Goal: Use online tool/utility: Utilize a website feature to perform a specific function

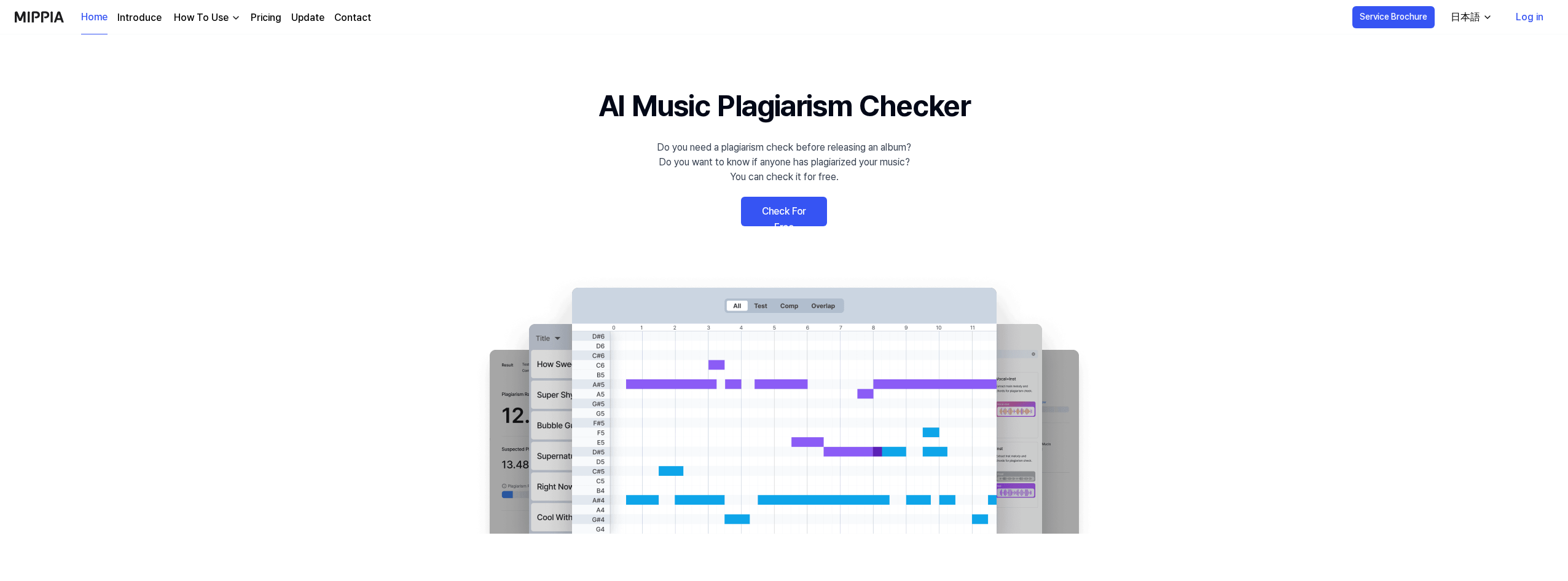
click at [788, 210] on link "Check For Free" at bounding box center [784, 211] width 86 height 29
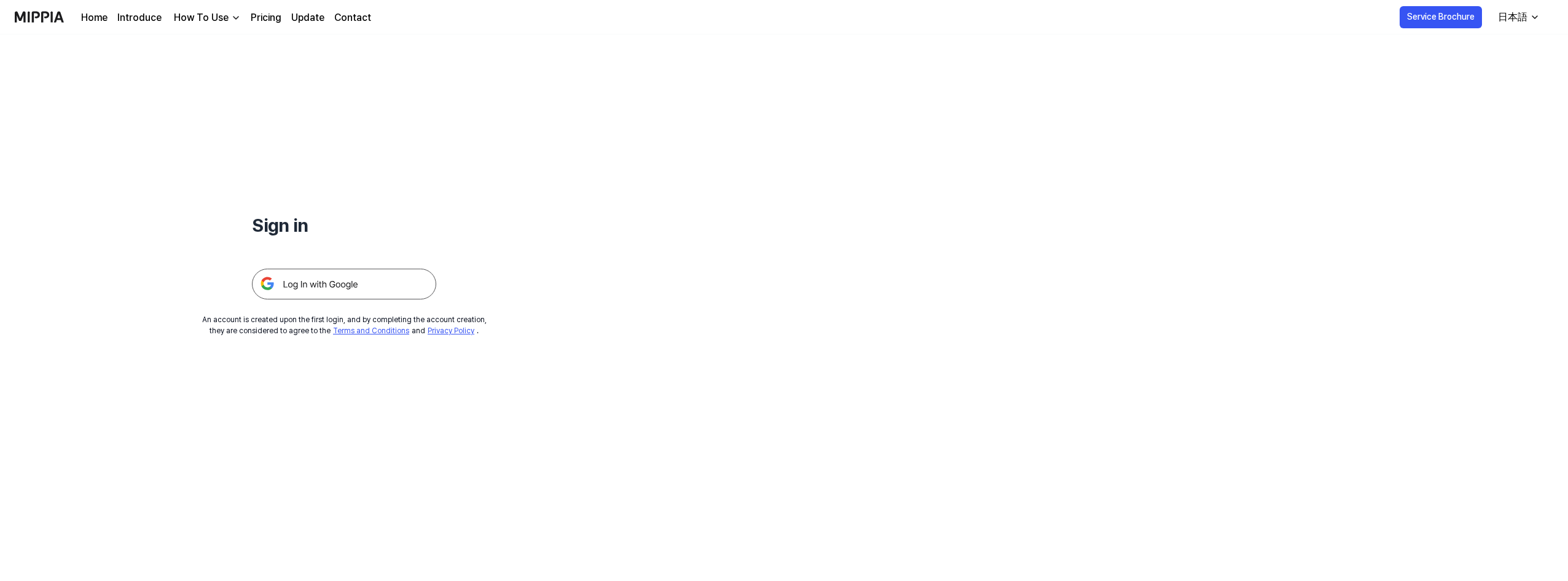
click at [411, 285] on img at bounding box center [344, 284] width 185 height 31
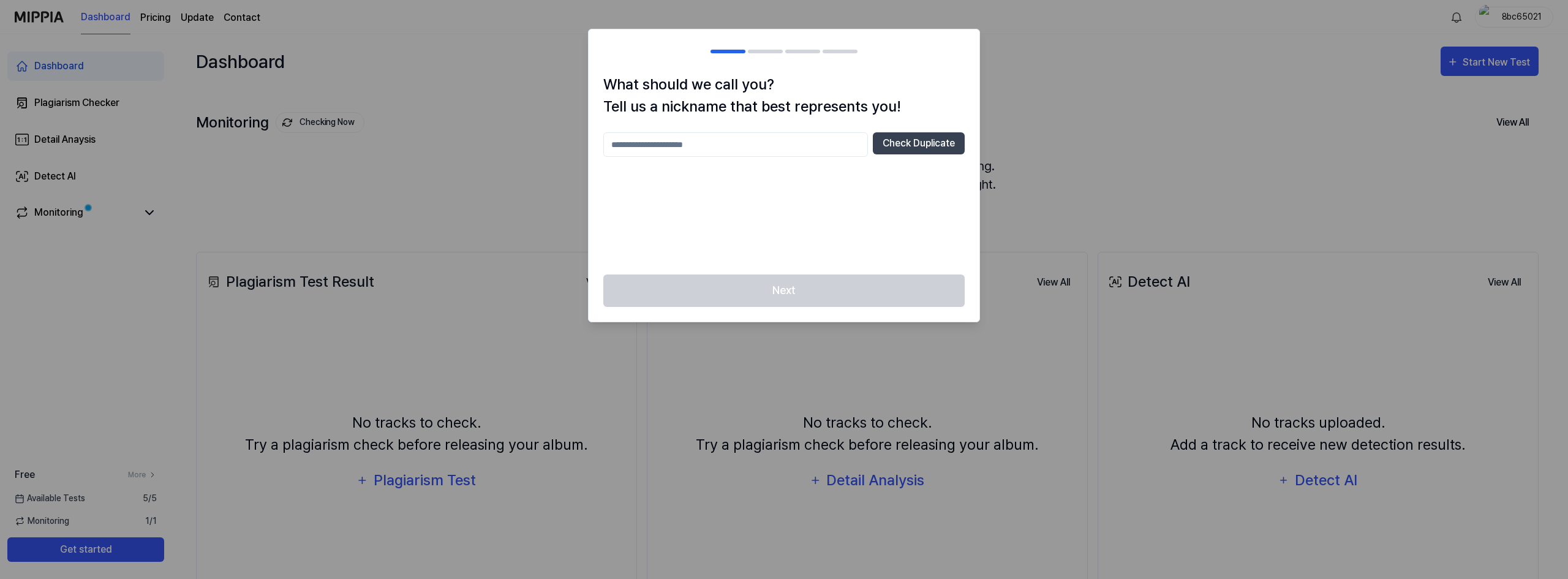
click at [659, 145] on input "text" at bounding box center [735, 144] width 265 height 24
type input "*"
type input "*******"
click at [923, 142] on button "Check Duplicate" at bounding box center [918, 143] width 92 height 22
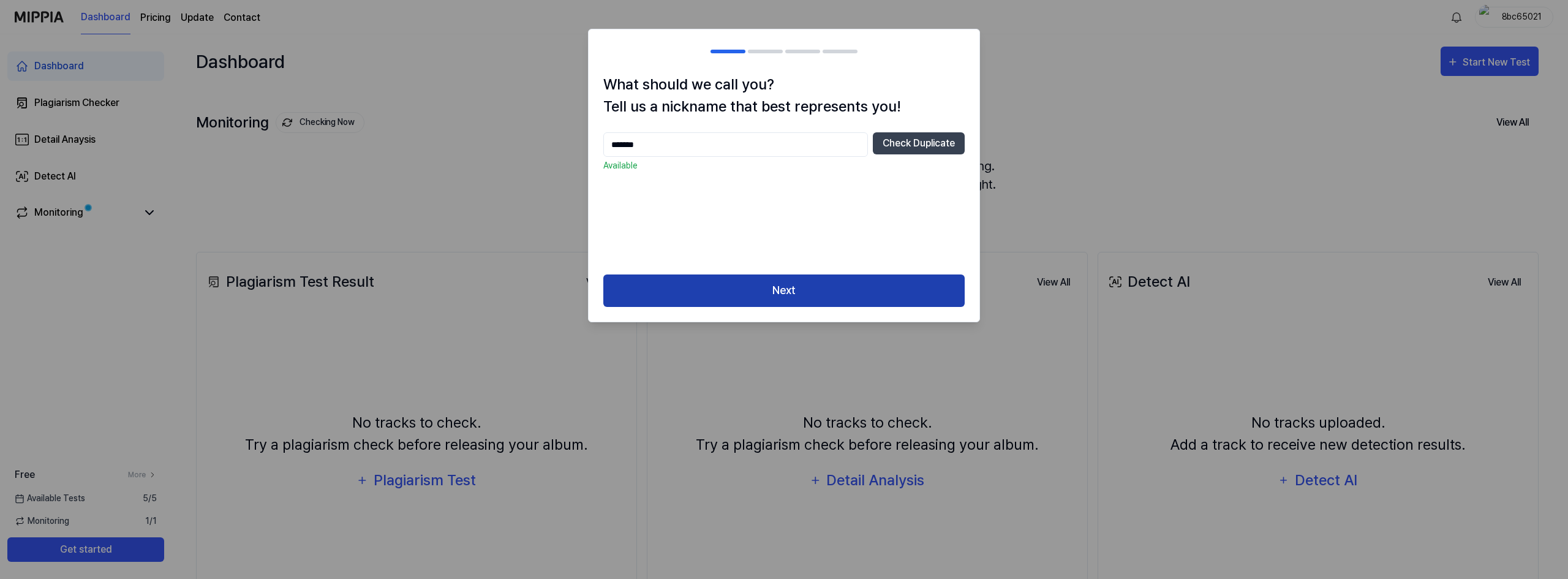
click at [846, 290] on button "Next" at bounding box center [783, 291] width 362 height 32
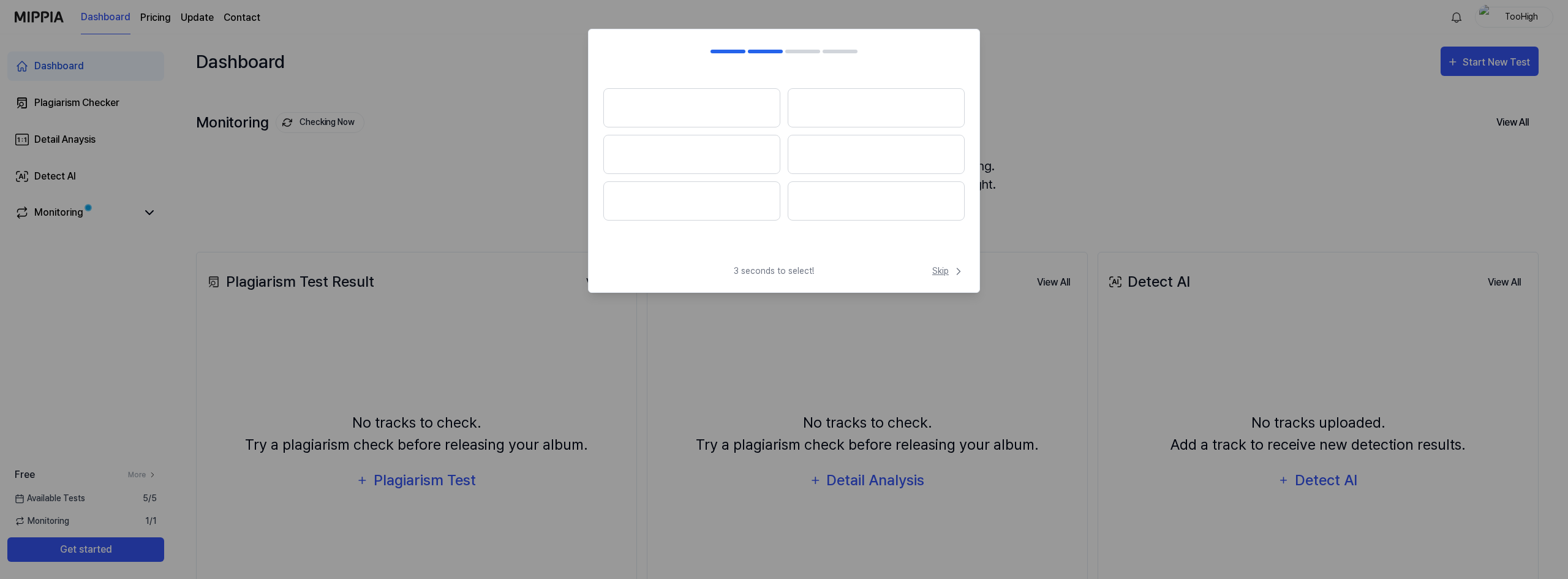
click at [946, 272] on span "Skip" at bounding box center [948, 272] width 32 height 13
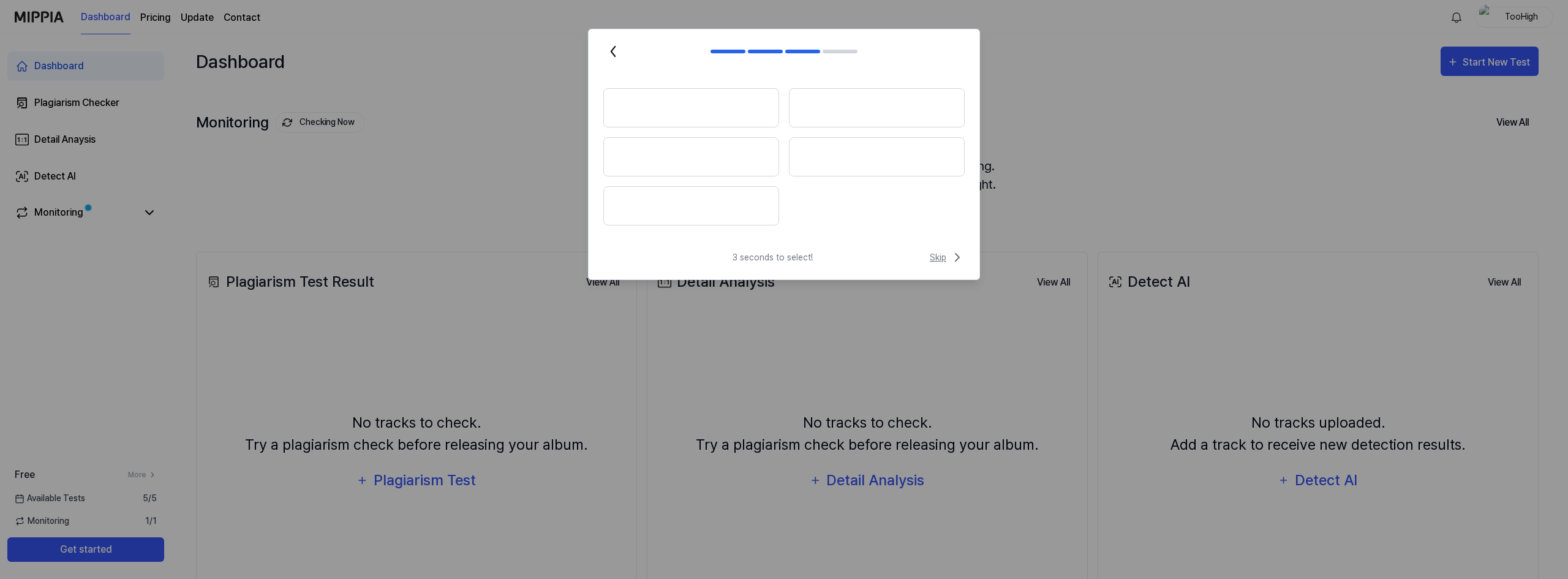
click at [940, 255] on span "Skip" at bounding box center [948, 258] width 35 height 15
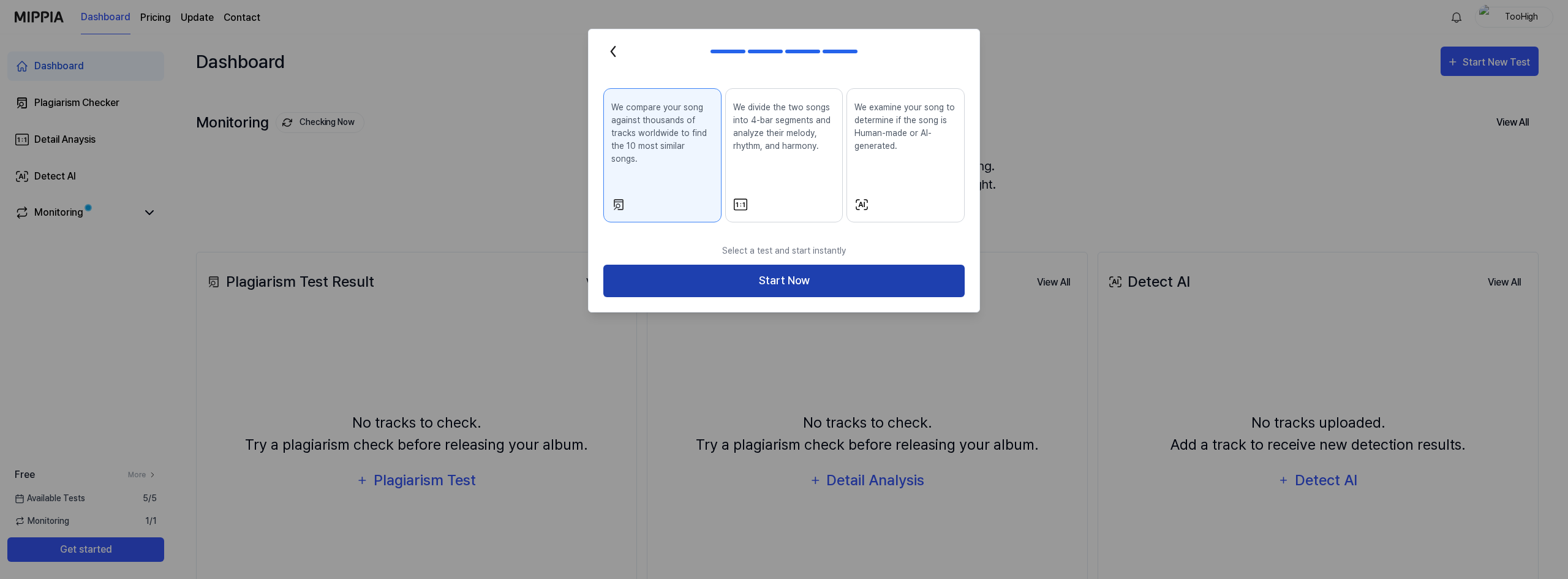
click at [822, 265] on button "Start Now" at bounding box center [783, 281] width 362 height 32
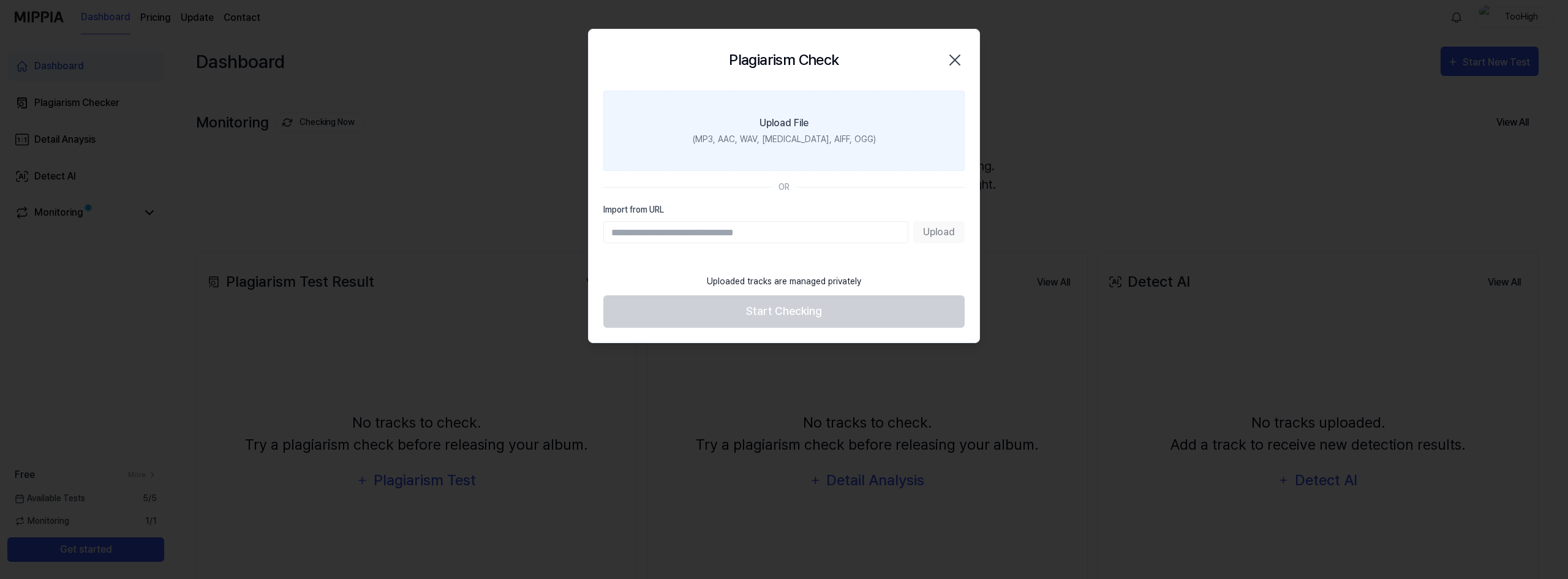
click at [705, 146] on label "Upload File (MP3, AAC, WAV, FLAC, AIFF, OGG)" at bounding box center [783, 131] width 362 height 80
click at [0, 0] on input "Upload File (MP3, AAC, WAV, FLAC, AIFF, OGG)" at bounding box center [0, 0] width 0 height 0
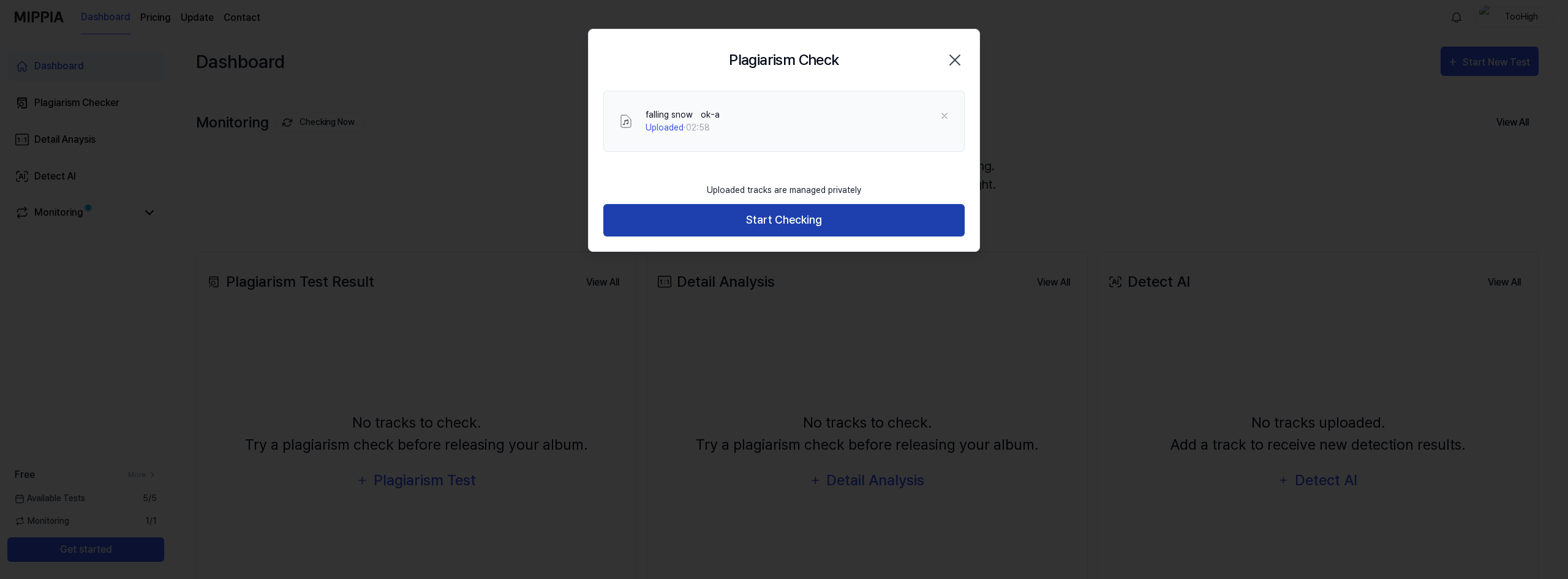
click at [807, 219] on button "Start Checking" at bounding box center [783, 220] width 362 height 32
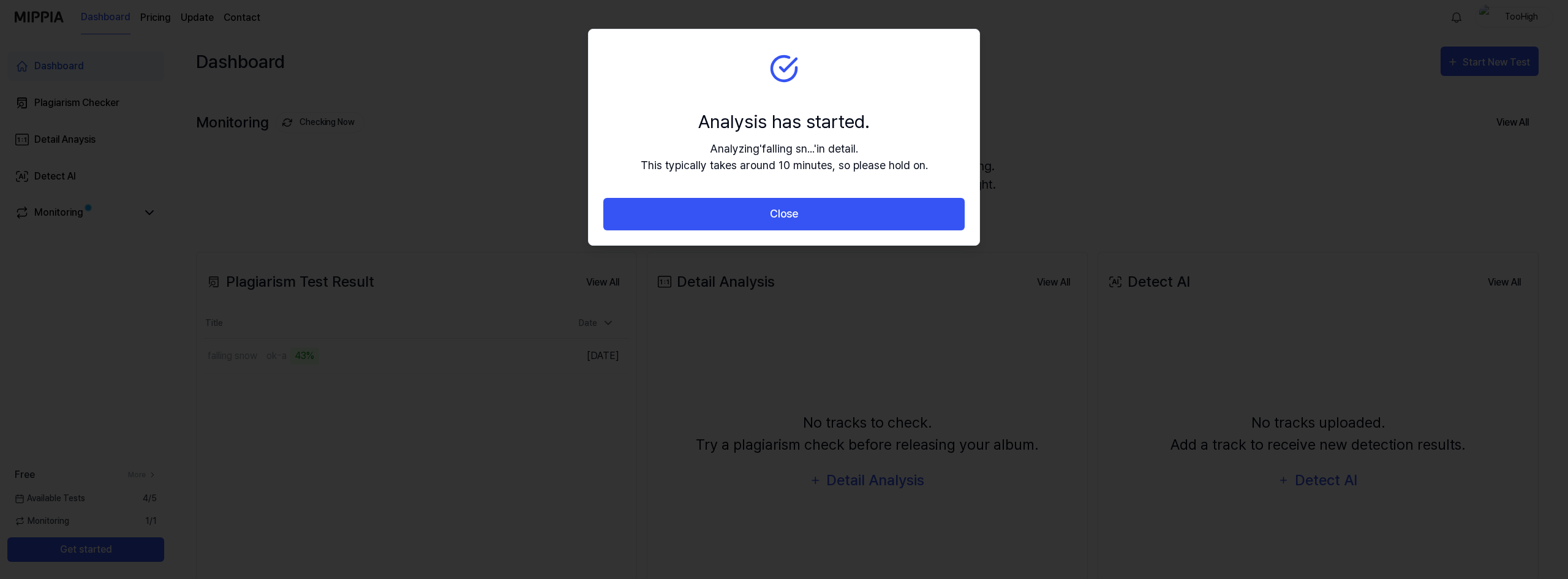
click at [807, 219] on button "Close" at bounding box center [783, 214] width 362 height 32
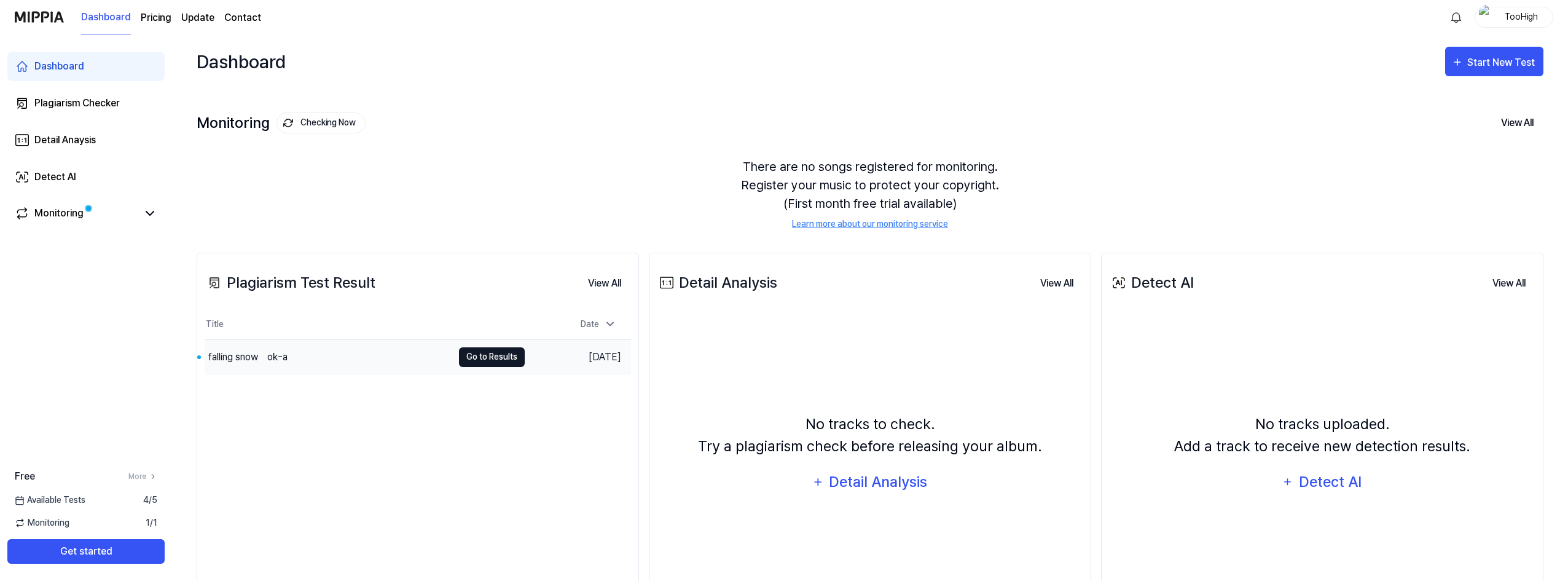
click at [511, 362] on button "Go to Results" at bounding box center [492, 357] width 65 height 20
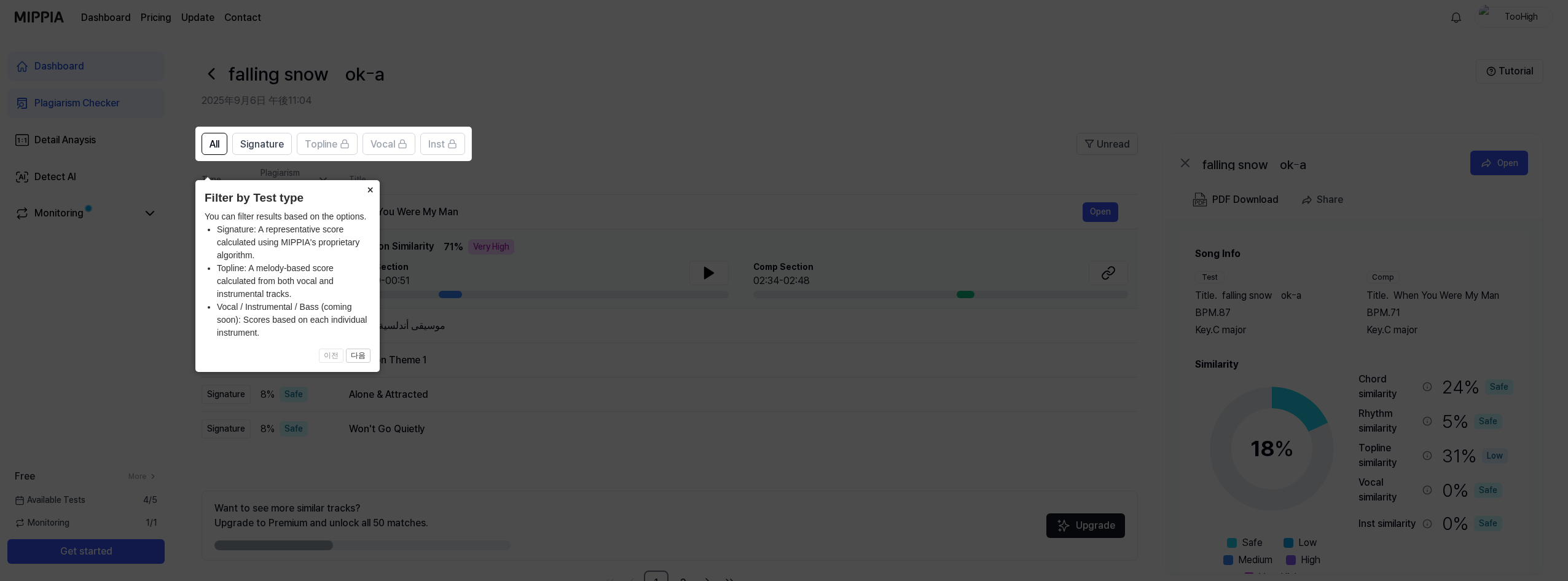
click at [367, 180] on button "×" at bounding box center [369, 189] width 20 height 17
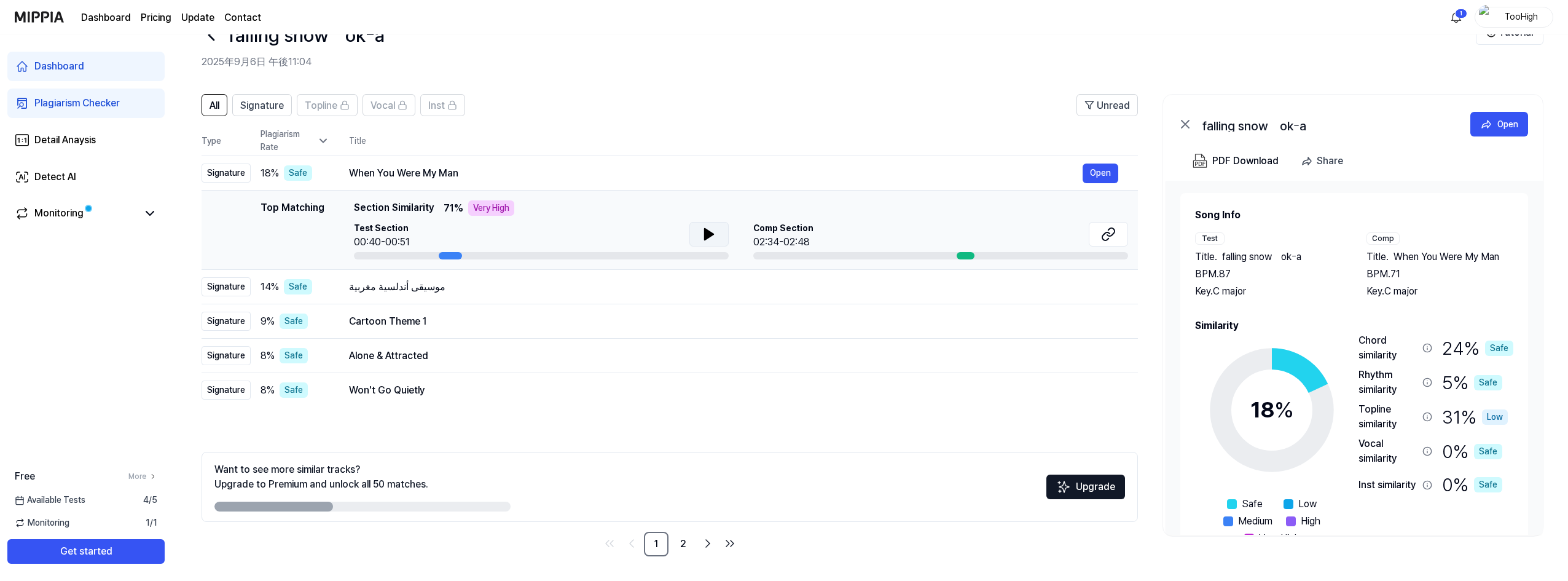
click at [724, 230] on button at bounding box center [709, 233] width 39 height 24
click at [965, 256] on div at bounding box center [965, 256] width 18 height 7
